Goal: Task Accomplishment & Management: Manage account settings

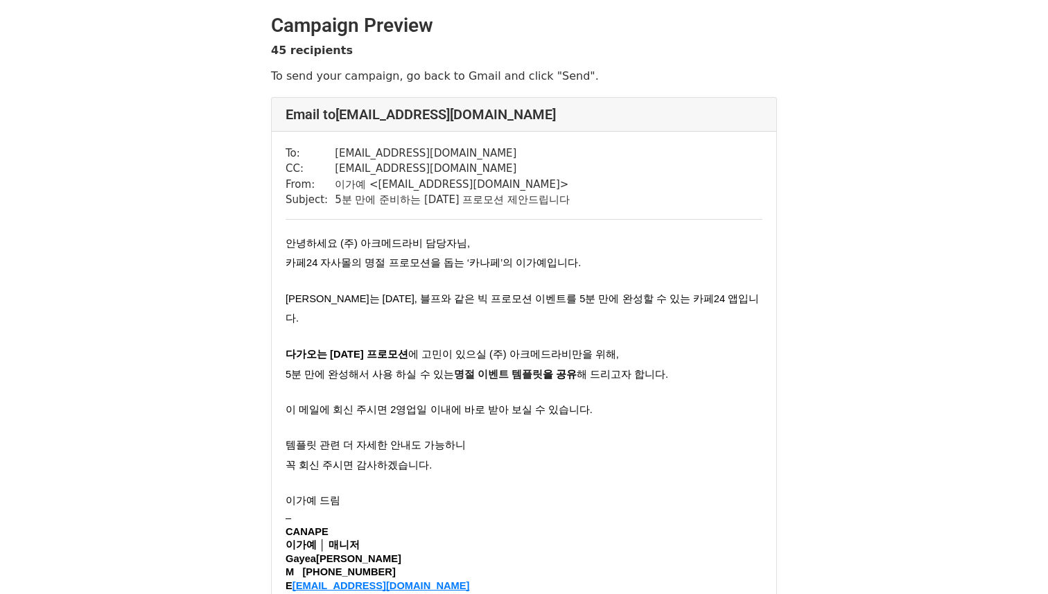
drag, startPoint x: 365, startPoint y: 232, endPoint x: 387, endPoint y: 241, distance: 23.9
click at [366, 232] on div "To: service@acmedelavie.com CC: bluehome8626@dodamind.kr From: 이가예 < gaye@canap…" at bounding box center [524, 408] width 505 height 553
click at [384, 241] on span "안녕하세요 (주) 아크메드라비 담당자님," at bounding box center [378, 243] width 184 height 11
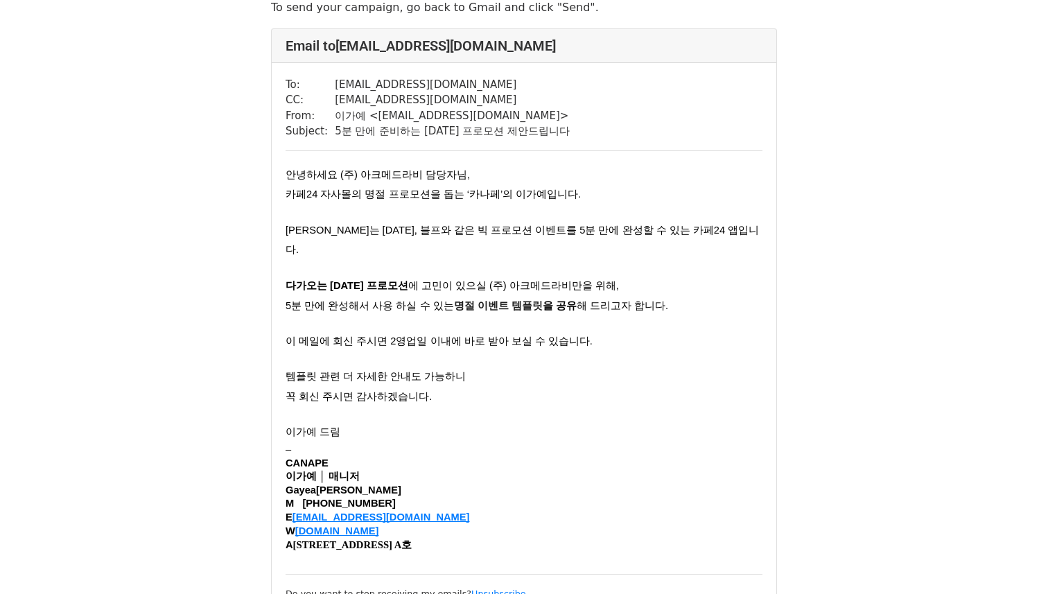
click at [458, 300] on span "명절 이벤트 템플릿" at bounding box center [498, 305] width 89 height 11
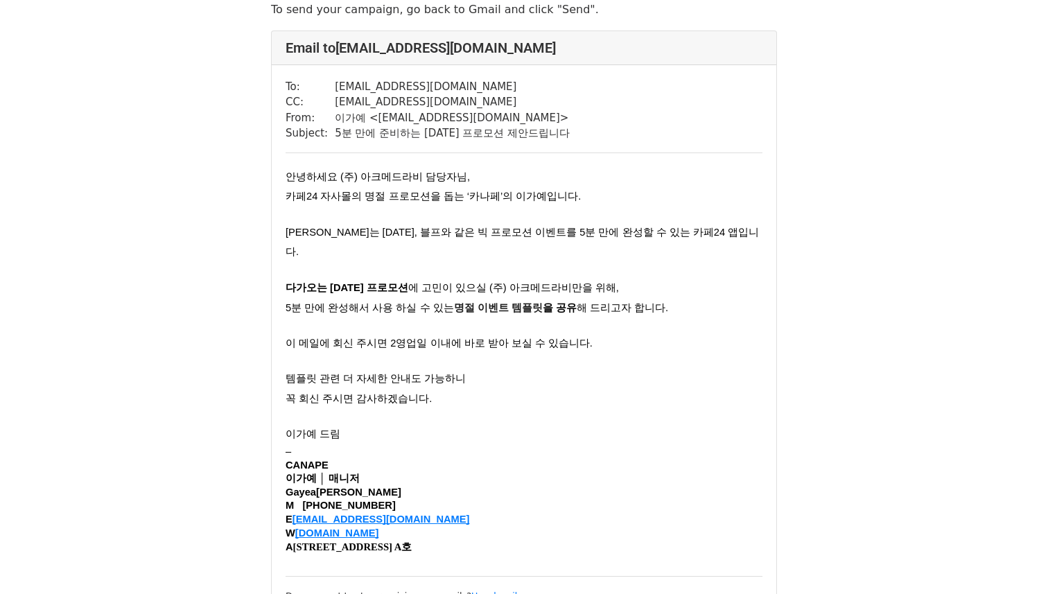
scroll to position [62, 0]
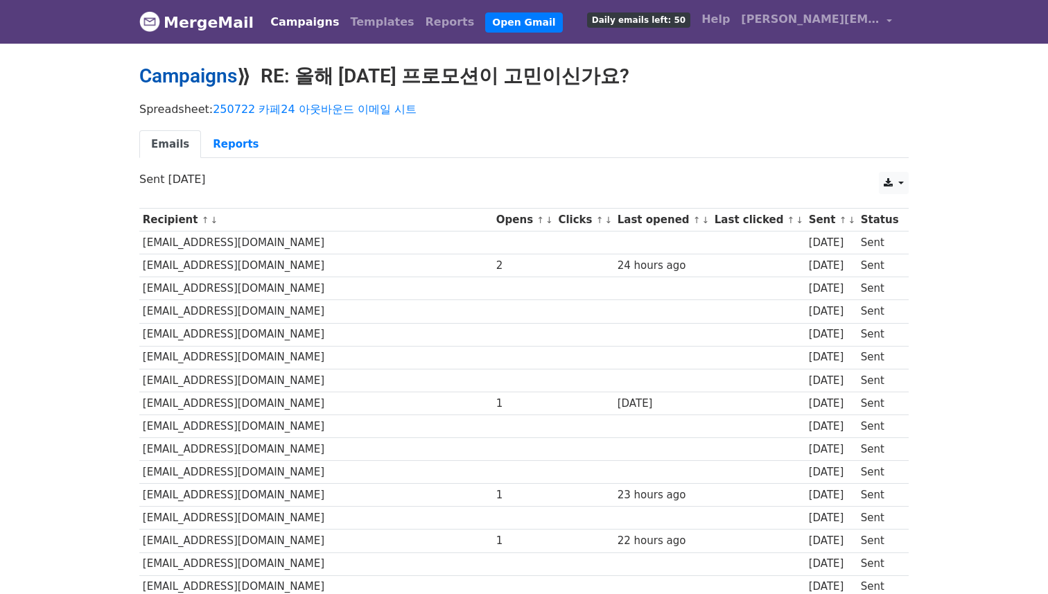
click at [222, 76] on link "Campaigns" at bounding box center [188, 75] width 98 height 23
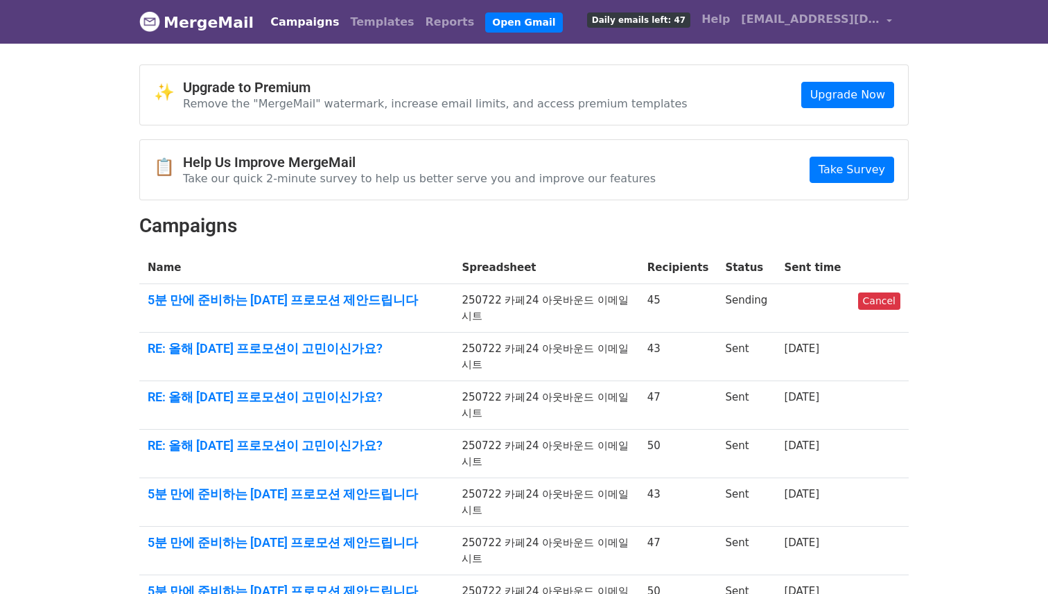
click at [324, 333] on td "RE: 올해 [DATE] 프로모션이 고민이신가요?" at bounding box center [296, 357] width 314 height 49
click at [321, 341] on link "RE: 올해 추석 프로모션이 고민이신가요?" at bounding box center [296, 348] width 297 height 15
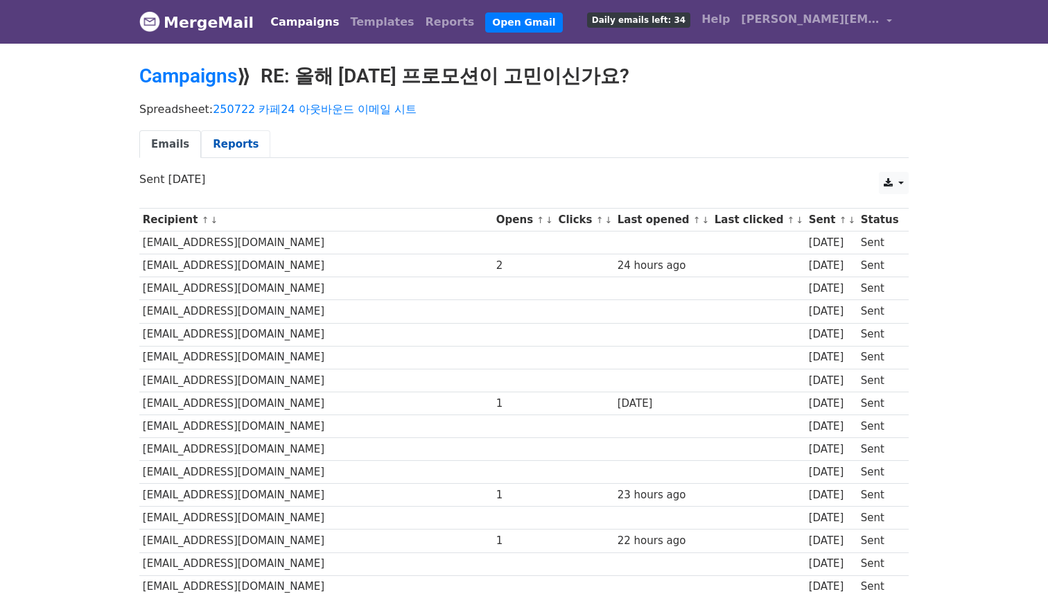
click at [257, 145] on link "Reports" at bounding box center [235, 144] width 69 height 28
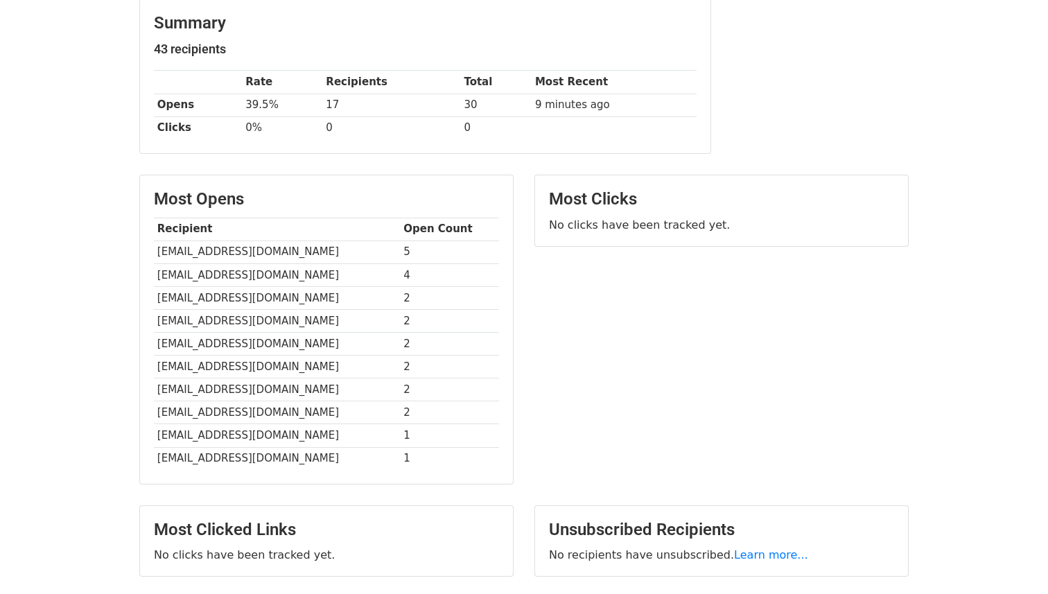
scroll to position [181, 0]
